Goal: Navigation & Orientation: Understand site structure

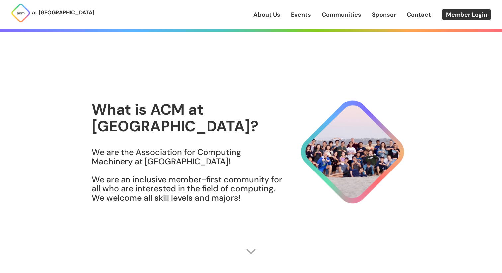
click at [251, 245] on section "What is ACM at [GEOGRAPHIC_DATA]? We are the Association for Computing Machiner…" at bounding box center [251, 156] width 319 height 207
click at [251, 248] on img at bounding box center [251, 252] width 10 height 10
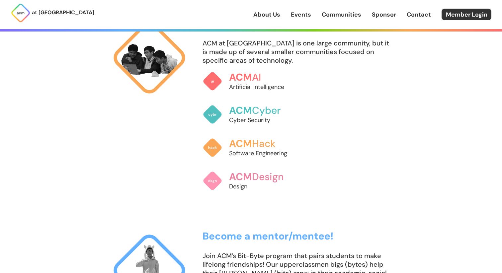
scroll to position [459, 0]
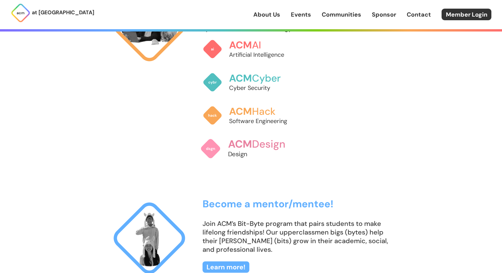
click at [228, 151] on p "Design" at bounding box center [264, 154] width 73 height 9
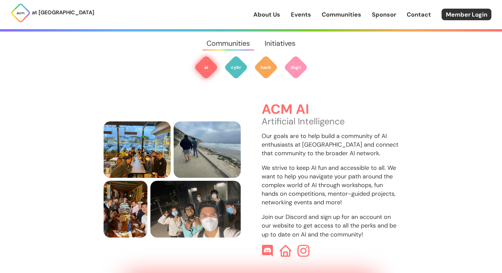
scroll to position [198, 0]
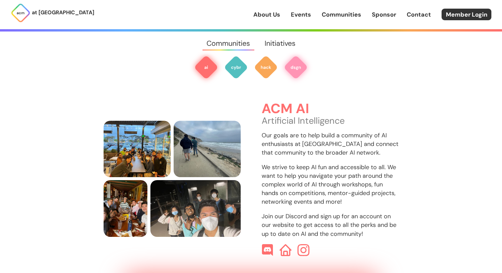
click at [294, 62] on img at bounding box center [296, 67] width 24 height 24
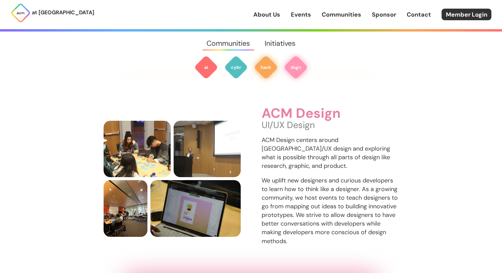
click at [272, 60] on img at bounding box center [266, 67] width 24 height 24
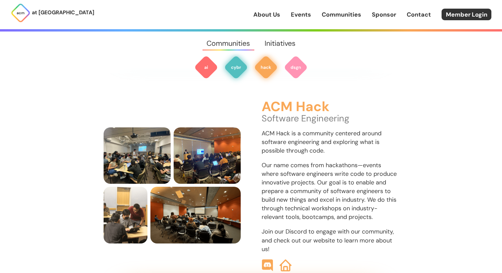
click at [225, 71] on img at bounding box center [236, 67] width 24 height 24
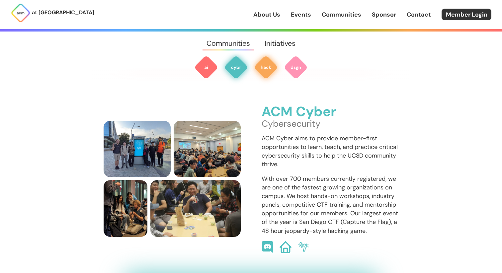
click at [256, 67] on img at bounding box center [266, 67] width 24 height 24
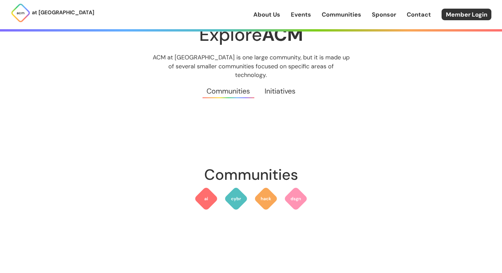
click at [287, 81] on link "Initiatives" at bounding box center [279, 91] width 45 height 24
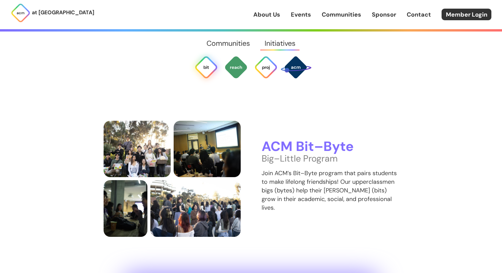
click at [226, 46] on link "Communities" at bounding box center [229, 44] width 58 height 24
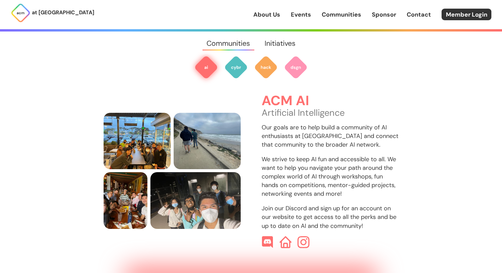
scroll to position [198, 0]
